Goal: Task Accomplishment & Management: Manage account settings

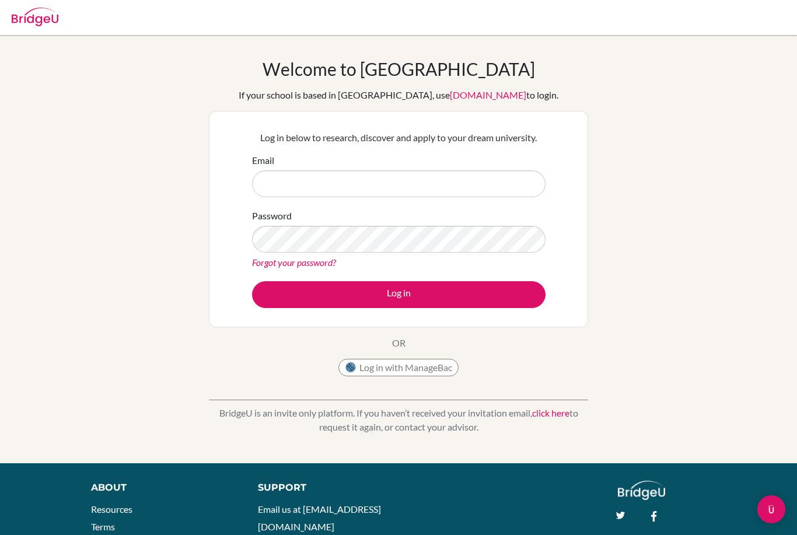
click at [405, 162] on div "Email" at bounding box center [398, 175] width 293 height 44
click at [405, 170] on input "Email" at bounding box center [398, 183] width 293 height 27
click at [401, 187] on input "Email" at bounding box center [398, 183] width 293 height 27
click at [409, 369] on button "Log in with ManageBac" at bounding box center [398, 368] width 120 height 18
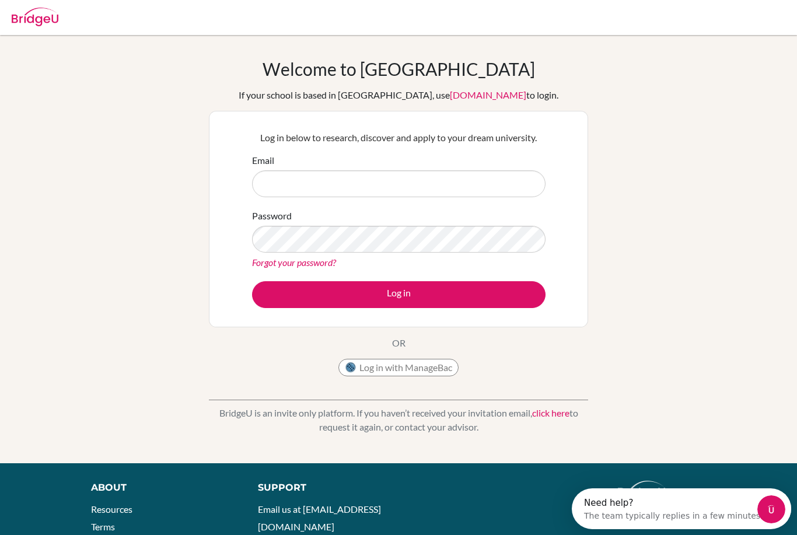
click at [409, 368] on button "Log in with ManageBac" at bounding box center [398, 368] width 120 height 18
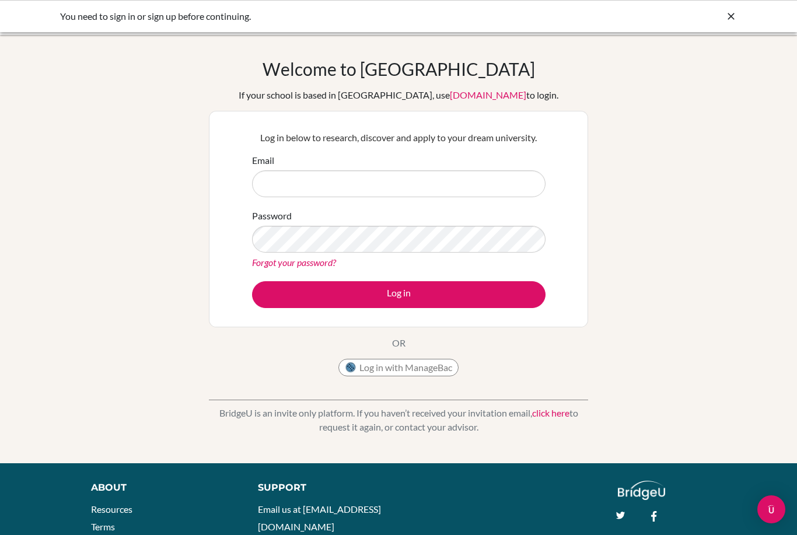
type input "?"
type input "donghun.lee@acsinternational.edu.sg"
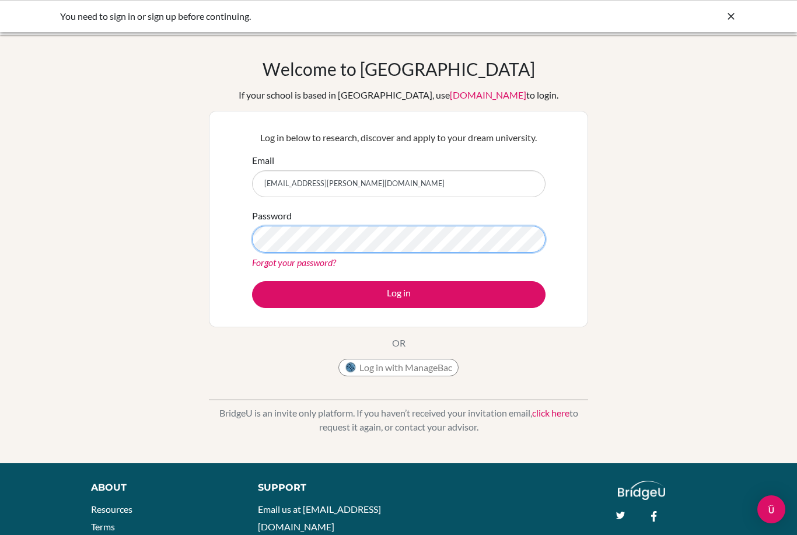
click at [398, 294] on button "Log in" at bounding box center [398, 294] width 293 height 27
